Goal: Find specific page/section

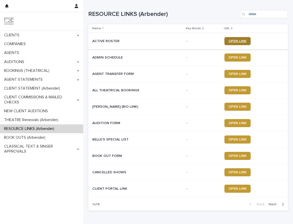
click at [237, 42] on span "OPEN LINK" at bounding box center [238, 41] width 18 height 4
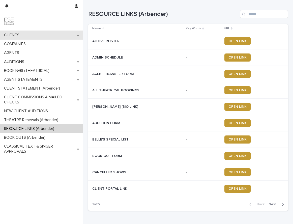
click at [15, 34] on p "CLIENTS" at bounding box center [12, 35] width 21 height 5
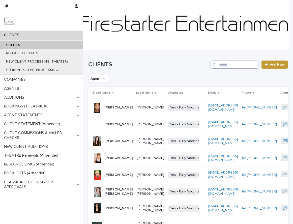
click at [223, 64] on input "Search" at bounding box center [235, 65] width 48 height 8
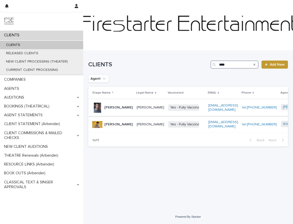
type input "****"
click at [137, 110] on p "[PERSON_NAME]" at bounding box center [151, 108] width 28 height 4
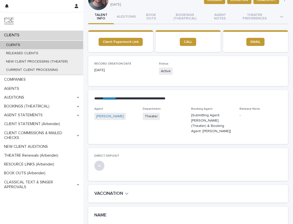
scroll to position [30, 0]
